Goal: Find specific page/section: Find specific page/section

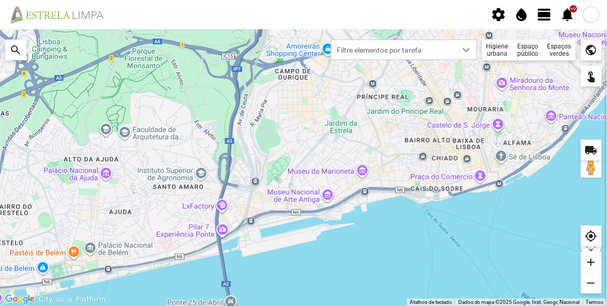
click at [558, 49] on div "Espaços verdes" at bounding box center [559, 50] width 32 height 21
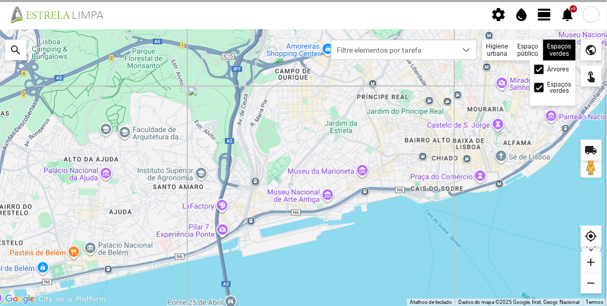
click at [556, 66] on label "Árvores" at bounding box center [558, 69] width 22 height 6
click at [540, 69] on input "Árvores" at bounding box center [540, 69] width 0 height 0
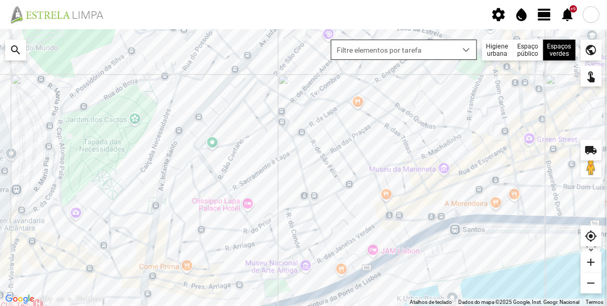
click at [469, 46] on span "dropdown trigger" at bounding box center [466, 49] width 7 height 7
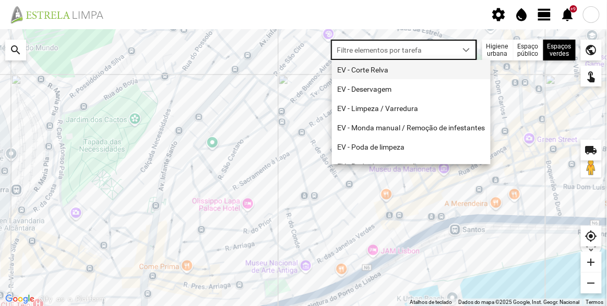
scroll to position [5, 44]
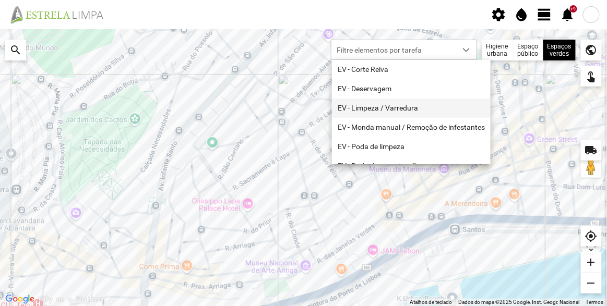
click at [400, 110] on li "EV - Limpeza / Varredura" at bounding box center [411, 108] width 159 height 19
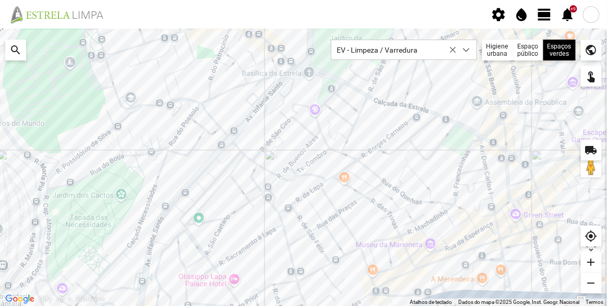
drag, startPoint x: 316, startPoint y: 197, endPoint x: 301, endPoint y: 243, distance: 48.2
click at [301, 243] on div at bounding box center [303, 167] width 607 height 277
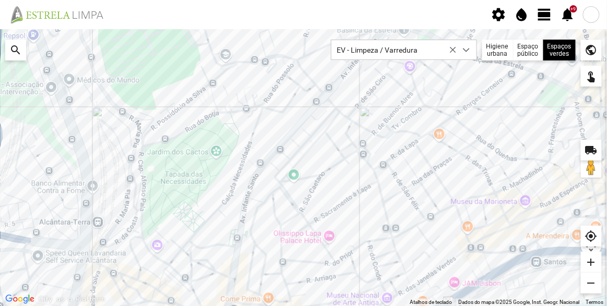
drag, startPoint x: 320, startPoint y: 192, endPoint x: 405, endPoint y: 154, distance: 93.2
click at [405, 154] on div at bounding box center [303, 167] width 607 height 277
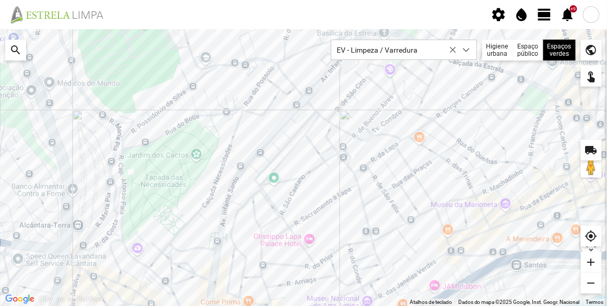
drag, startPoint x: 220, startPoint y: 126, endPoint x: 198, endPoint y: 127, distance: 21.5
click at [198, 127] on div at bounding box center [303, 167] width 607 height 277
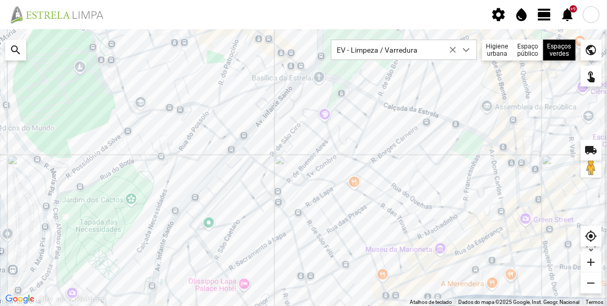
drag, startPoint x: 285, startPoint y: 96, endPoint x: 218, endPoint y: 141, distance: 80.5
click at [218, 141] on div at bounding box center [303, 167] width 607 height 277
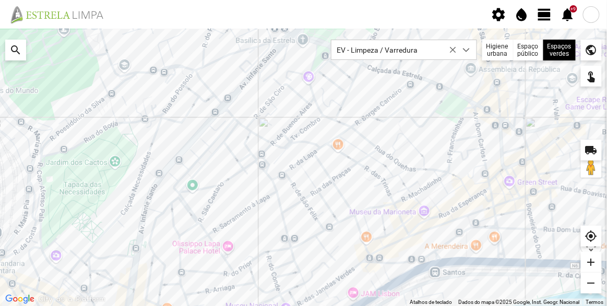
drag, startPoint x: 339, startPoint y: 222, endPoint x: 325, endPoint y: 181, distance: 43.6
click at [325, 181] on div at bounding box center [303, 167] width 607 height 277
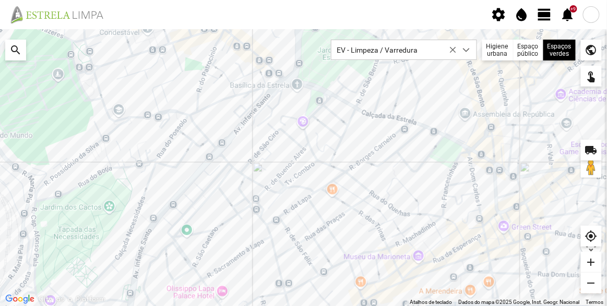
drag, startPoint x: 352, startPoint y: 201, endPoint x: 351, endPoint y: 213, distance: 12.1
click at [351, 213] on div at bounding box center [303, 167] width 607 height 277
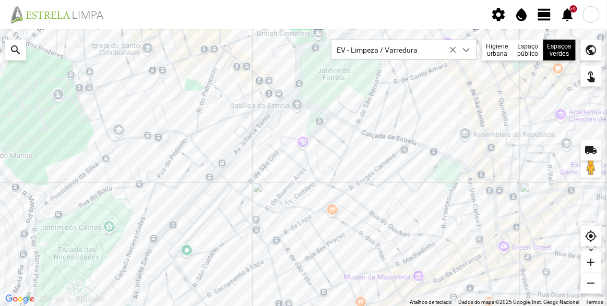
click at [392, 151] on div at bounding box center [303, 167] width 607 height 277
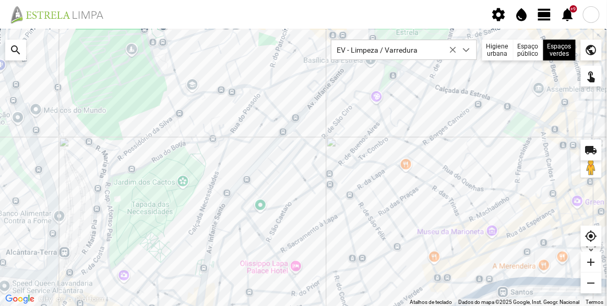
drag, startPoint x: 296, startPoint y: 197, endPoint x: 366, endPoint y: 148, distance: 85.4
click at [370, 147] on div at bounding box center [303, 167] width 607 height 277
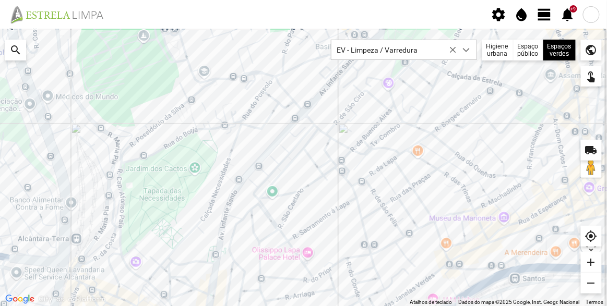
drag, startPoint x: 324, startPoint y: 201, endPoint x: 358, endPoint y: 153, distance: 59.2
click at [358, 153] on div at bounding box center [303, 167] width 607 height 277
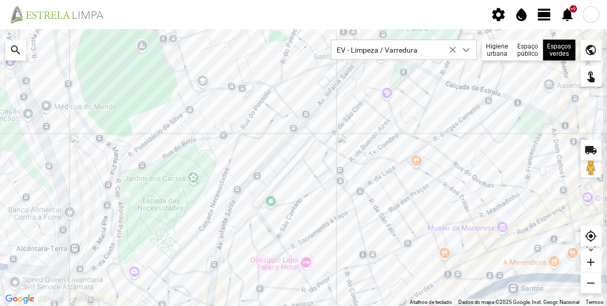
drag, startPoint x: 367, startPoint y: 126, endPoint x: 325, endPoint y: 196, distance: 81.3
click at [325, 196] on div at bounding box center [303, 167] width 607 height 277
